Goal: Find specific page/section: Find specific page/section

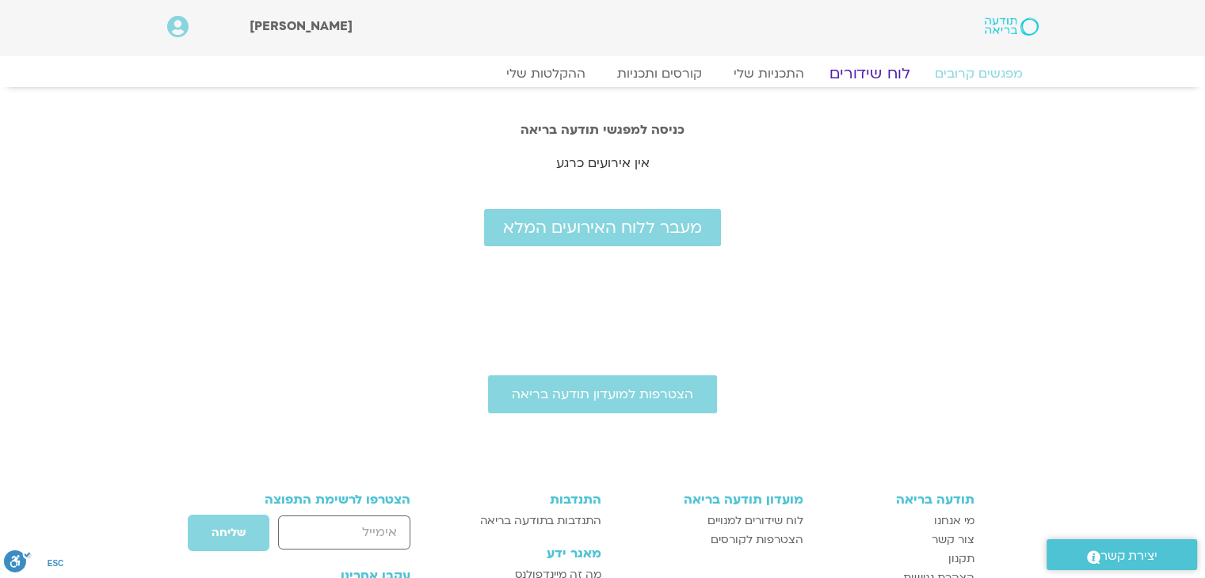
click at [871, 69] on link "לוח שידורים" at bounding box center [869, 73] width 119 height 19
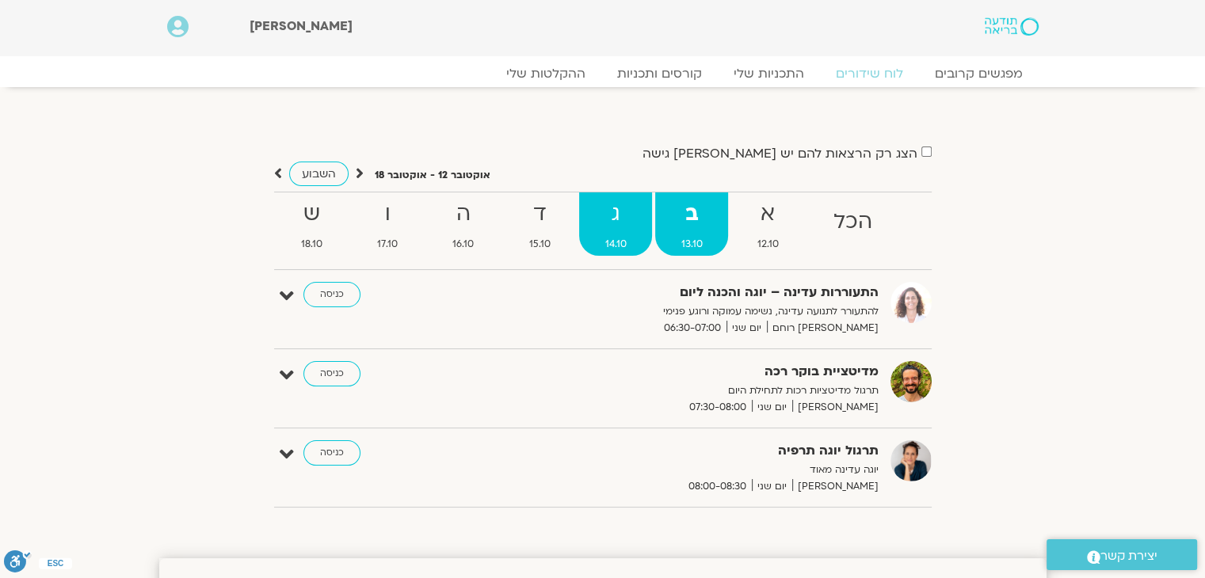
click at [614, 215] on strong "ג" at bounding box center [615, 214] width 73 height 36
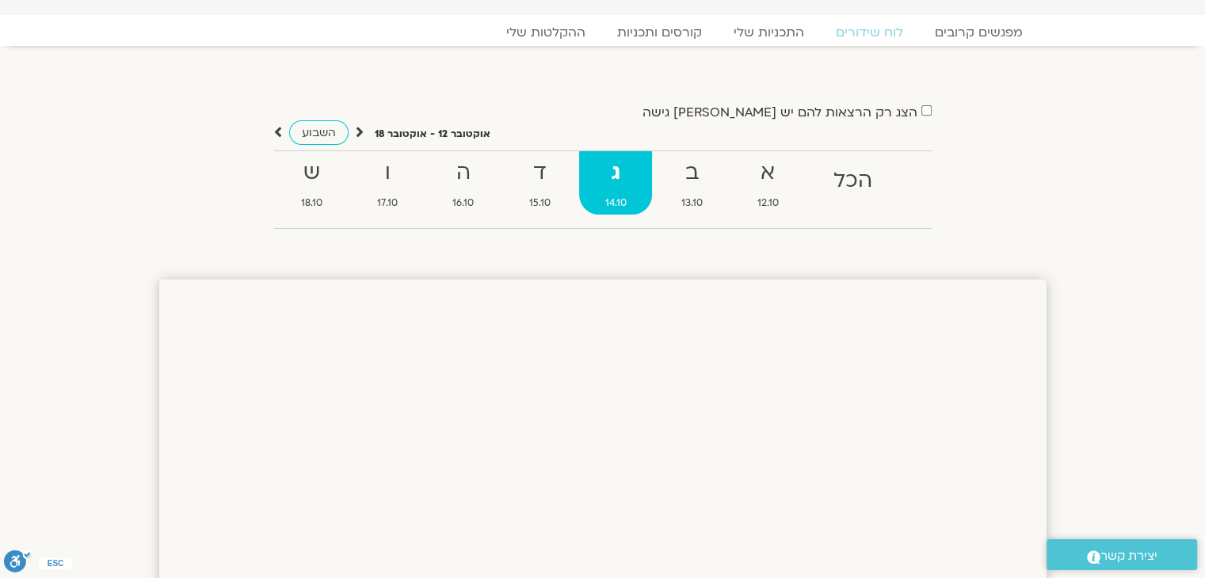
scroll to position [15, 0]
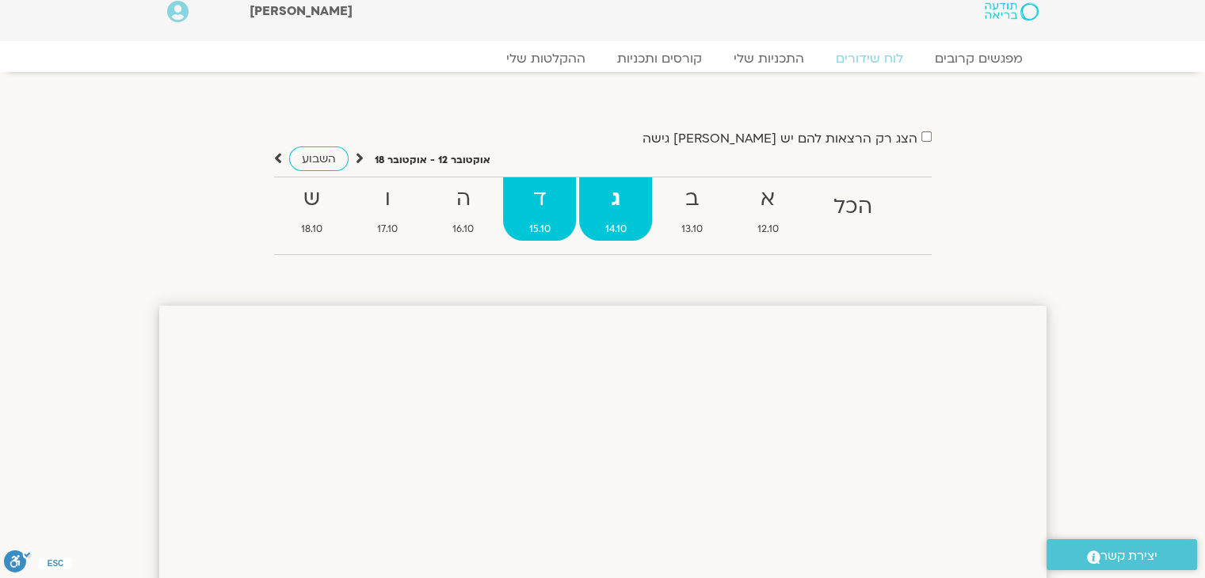
click at [538, 197] on strong "ד" at bounding box center [539, 199] width 73 height 36
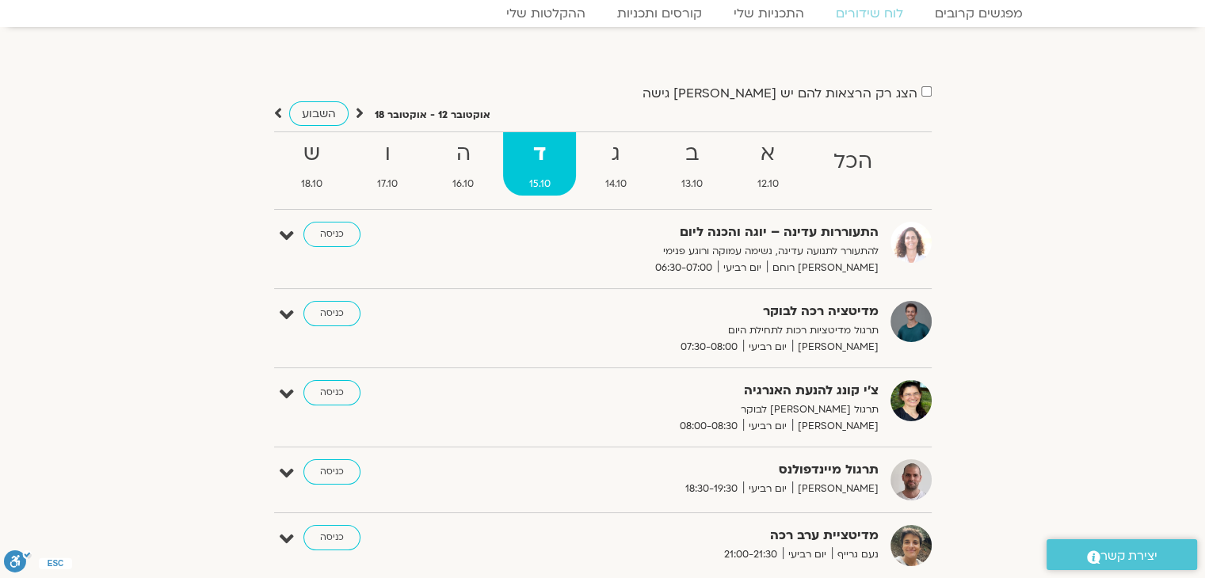
scroll to position [60, 0]
click at [608, 155] on strong "ג" at bounding box center [615, 154] width 73 height 36
